Goal: Navigation & Orientation: Find specific page/section

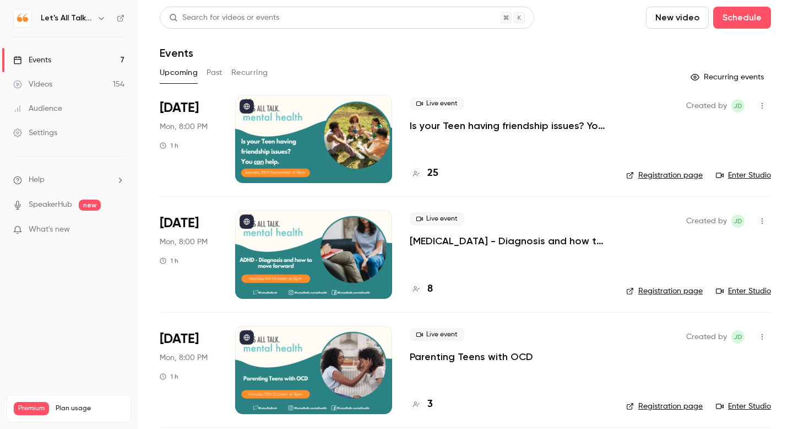
click at [101, 18] on icon "button" at bounding box center [101, 18] width 9 height 9
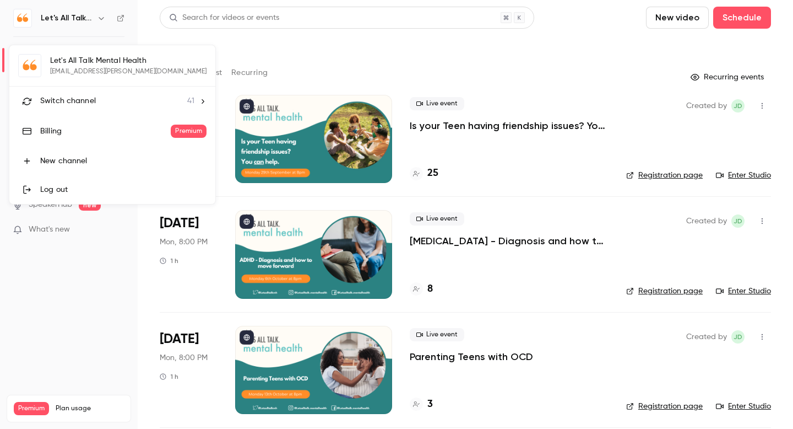
click at [75, 96] on span "Switch channel" at bounding box center [68, 101] width 56 height 12
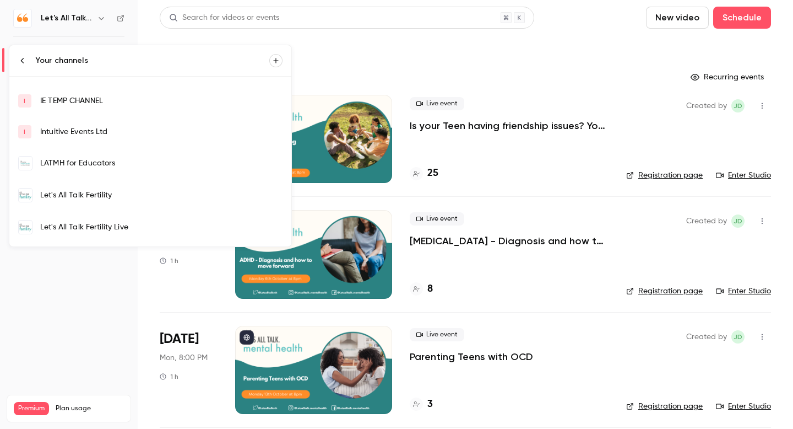
scroll to position [178, 0]
click at [92, 163] on div "LATMH for Educators" at bounding box center [161, 162] width 242 height 11
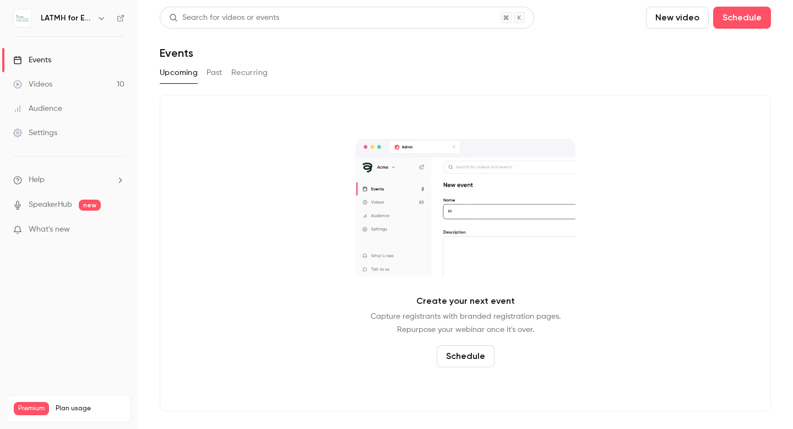
click at [50, 106] on div "Audience" at bounding box center [37, 108] width 49 height 11
